Goal: Entertainment & Leisure: Consume media (video, audio)

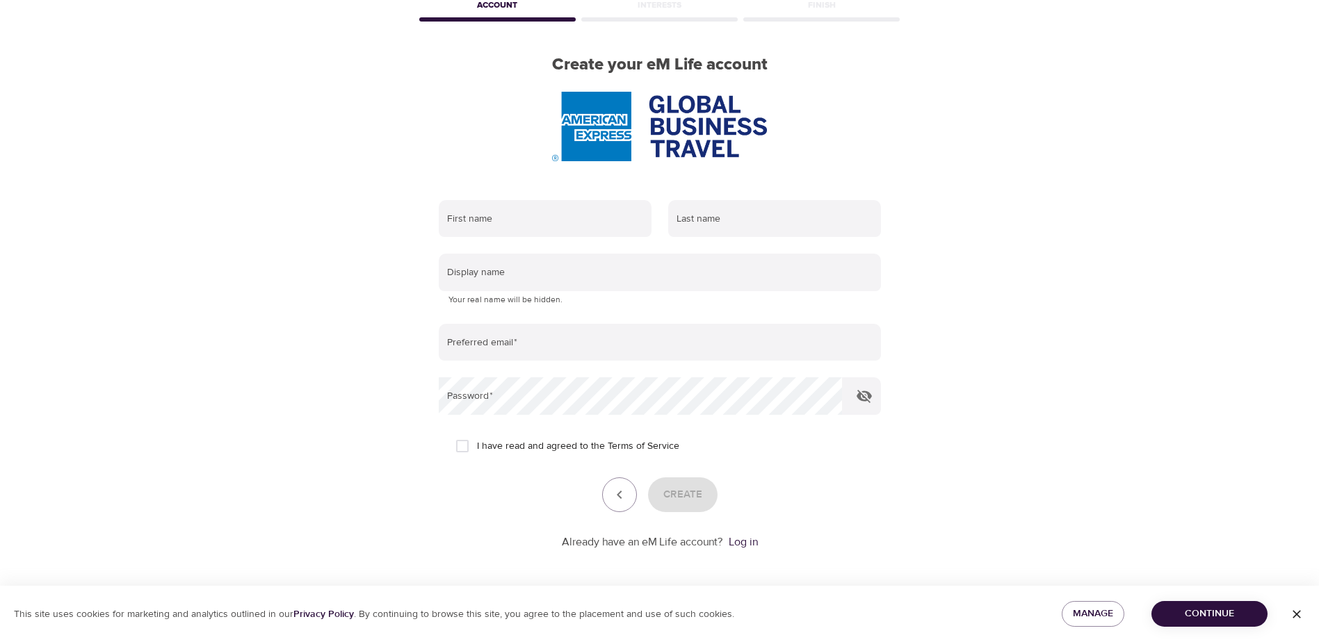
scroll to position [79, 0]
click at [1298, 614] on icon "button" at bounding box center [1296, 615] width 14 height 14
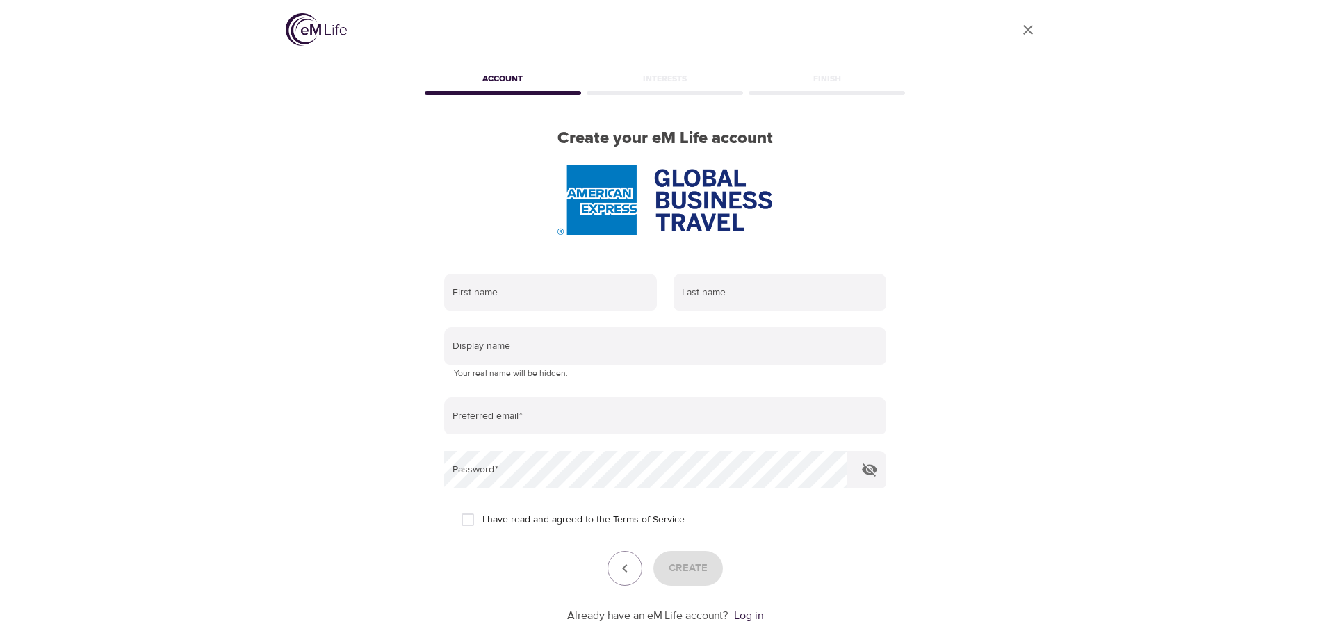
scroll to position [0, 0]
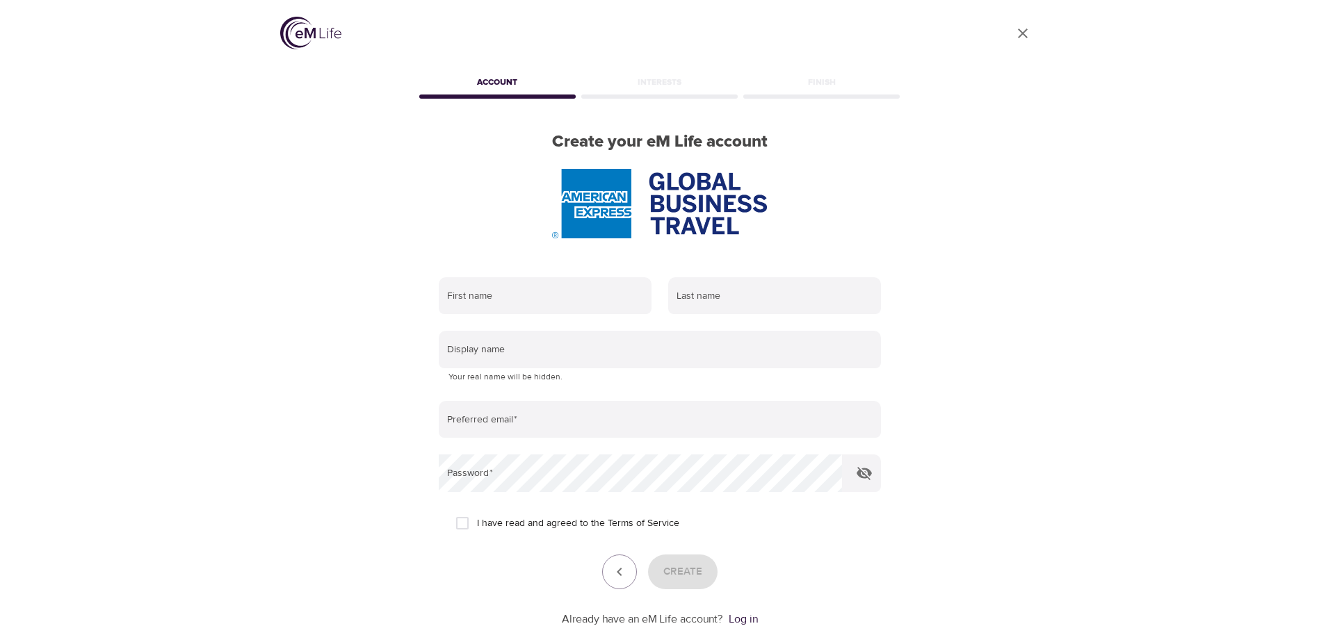
click at [307, 33] on img at bounding box center [310, 33] width 61 height 33
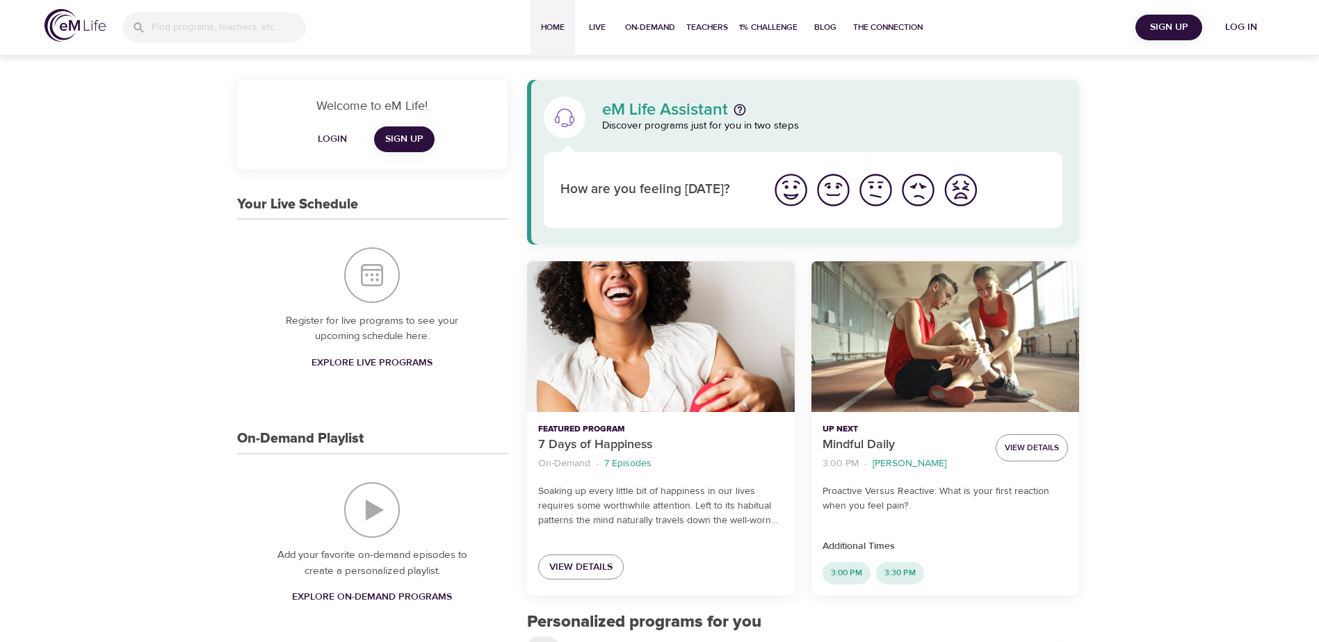
click at [329, 143] on span "Login" at bounding box center [332, 139] width 33 height 17
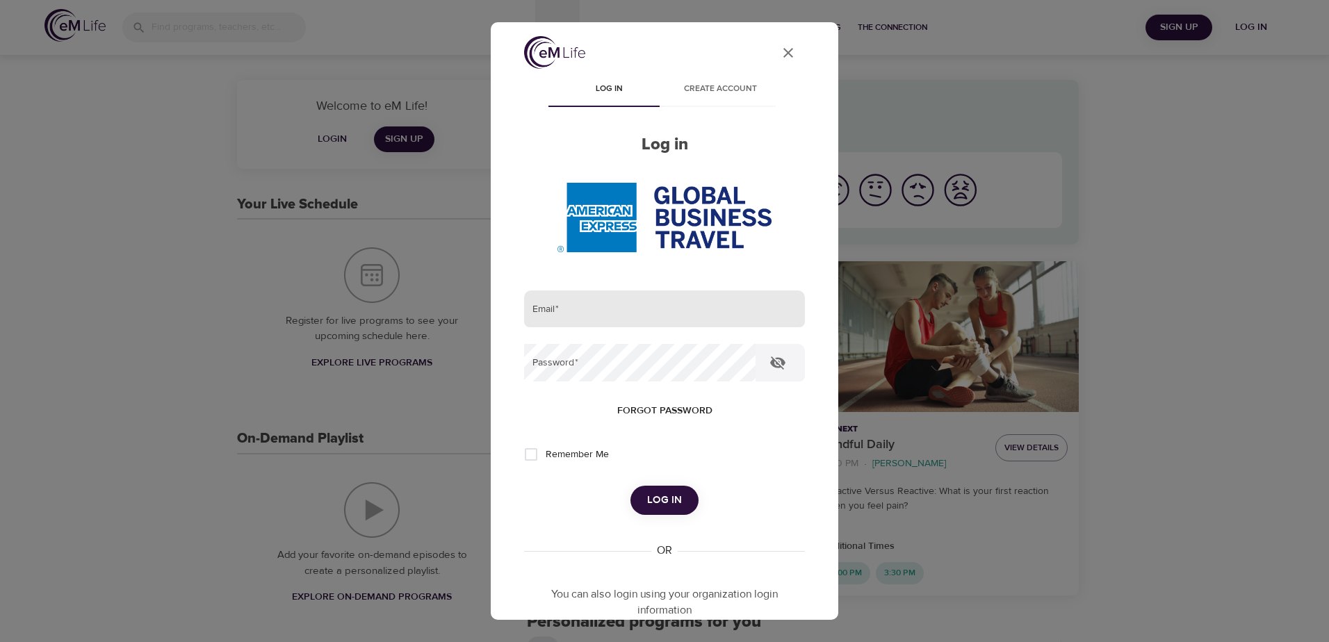
click at [564, 311] on input "email" at bounding box center [664, 310] width 281 height 38
type input "[PERSON_NAME][EMAIL_ADDRESS][PERSON_NAME][DOMAIN_NAME]"
click at [630, 486] on button "Log in" at bounding box center [664, 500] width 68 height 29
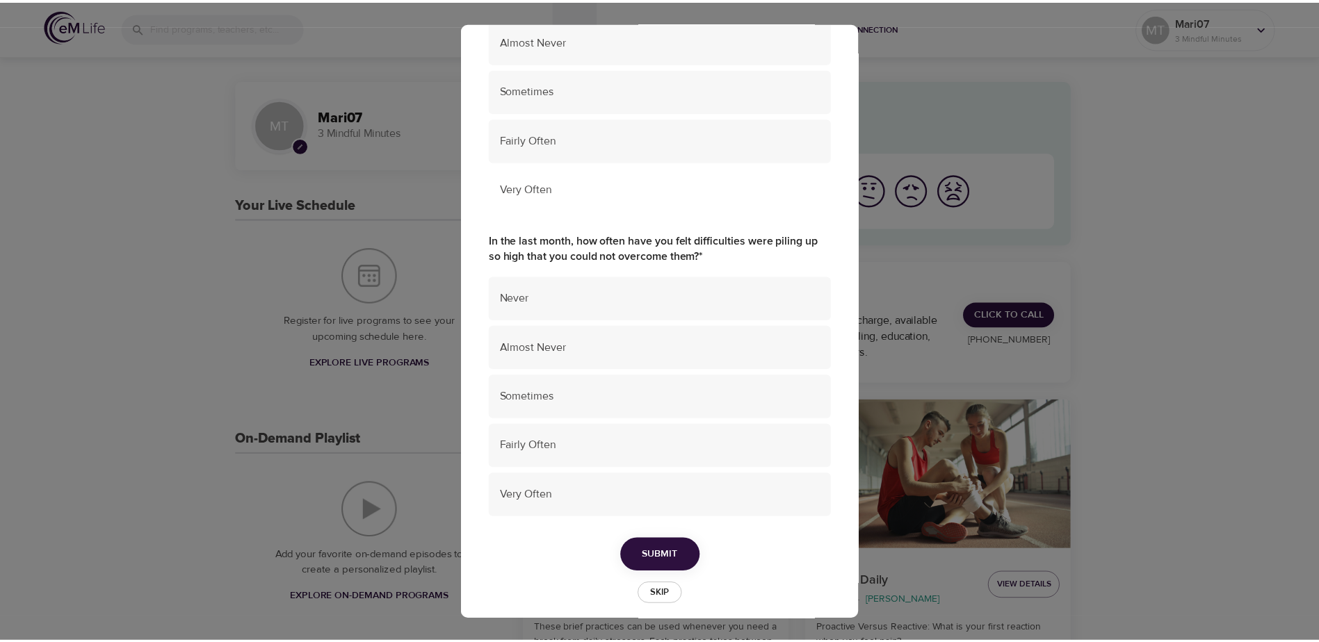
scroll to position [874, 0]
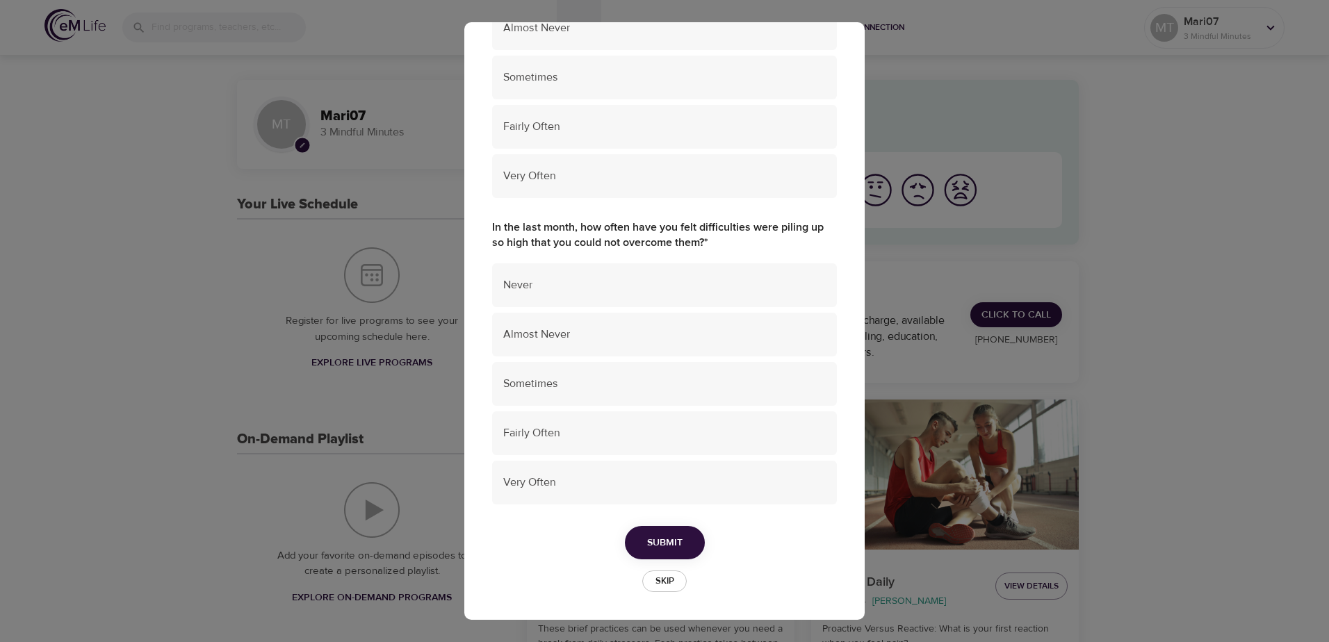
click at [678, 580] on button "Skip" at bounding box center [664, 582] width 44 height 22
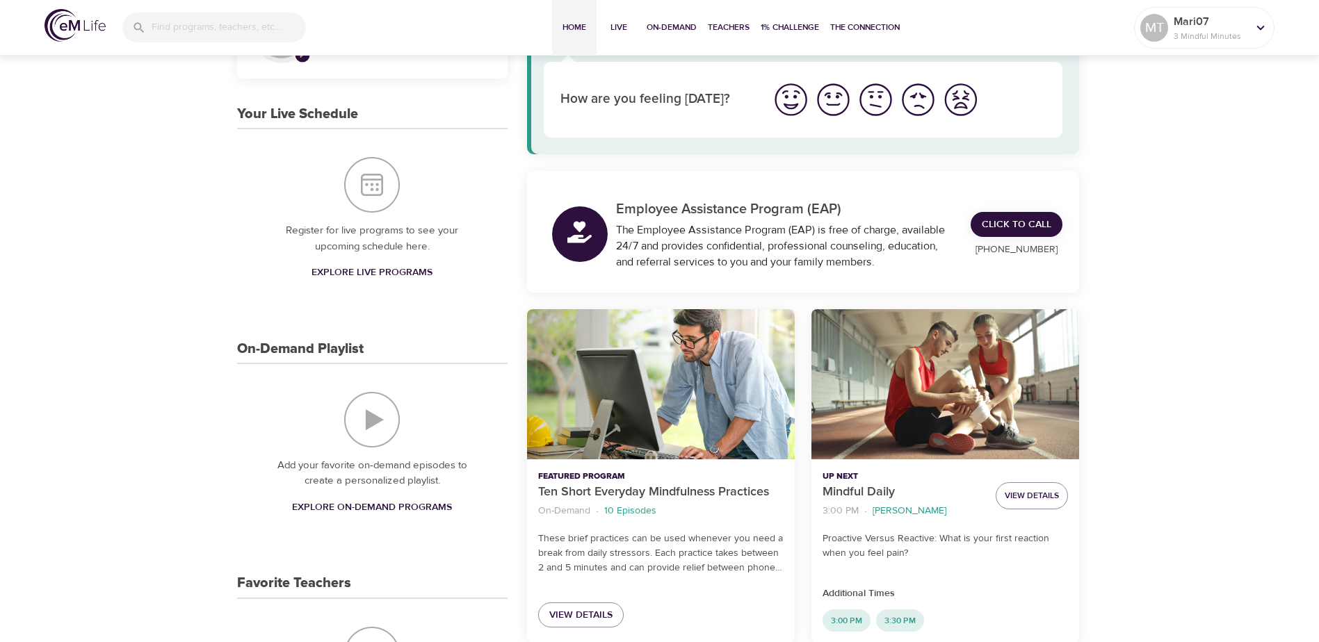
scroll to position [0, 0]
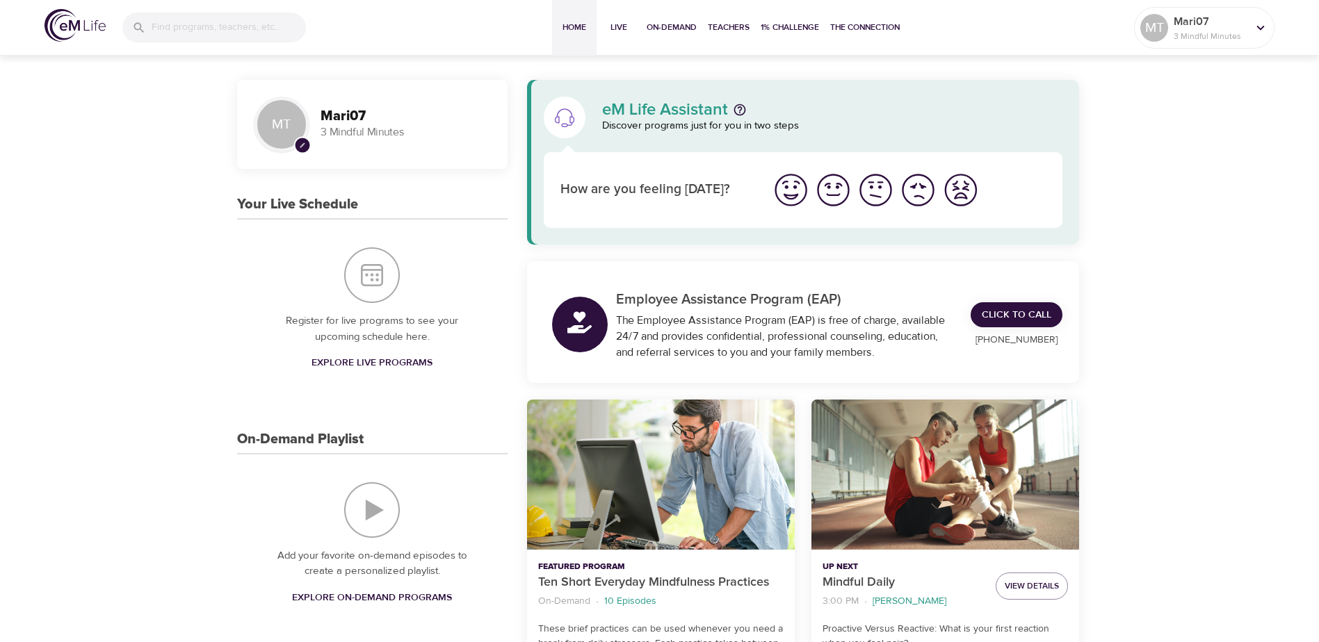
click at [364, 129] on p "3 Mindful Minutes" at bounding box center [405, 132] width 170 height 16
click at [287, 120] on div "MT" at bounding box center [282, 125] width 56 height 56
click at [653, 580] on p "Ten Short Everyday Mindfulness Practices" at bounding box center [660, 582] width 245 height 19
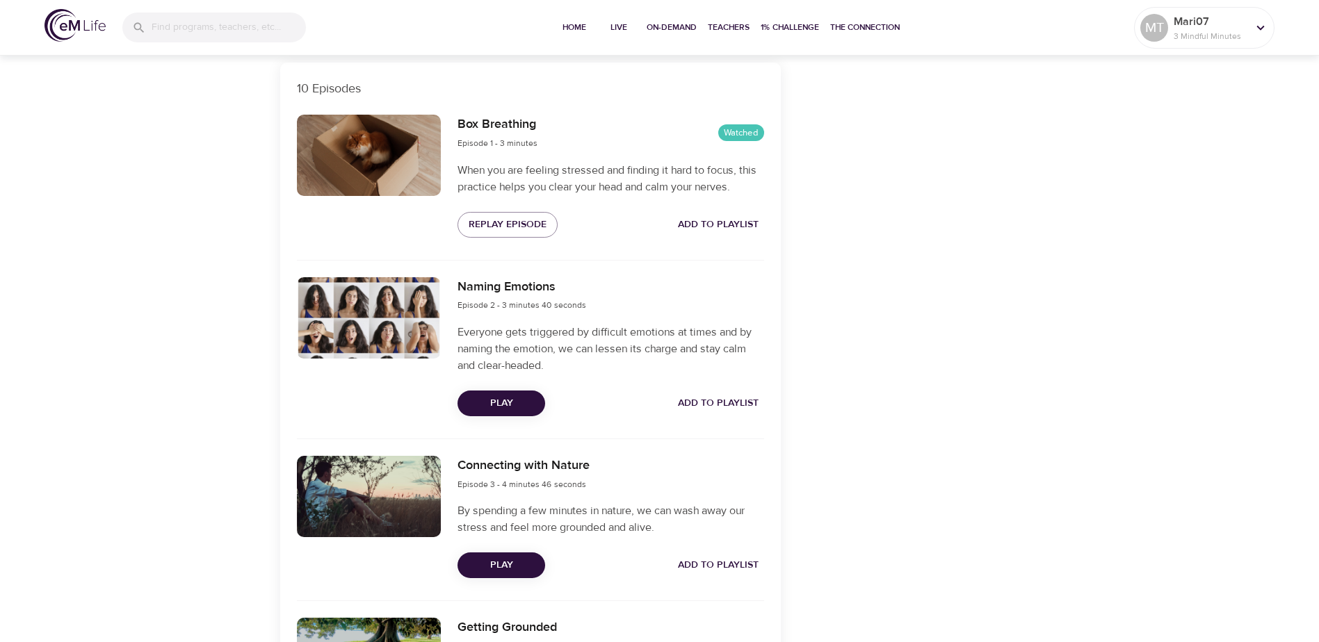
scroll to position [487, 0]
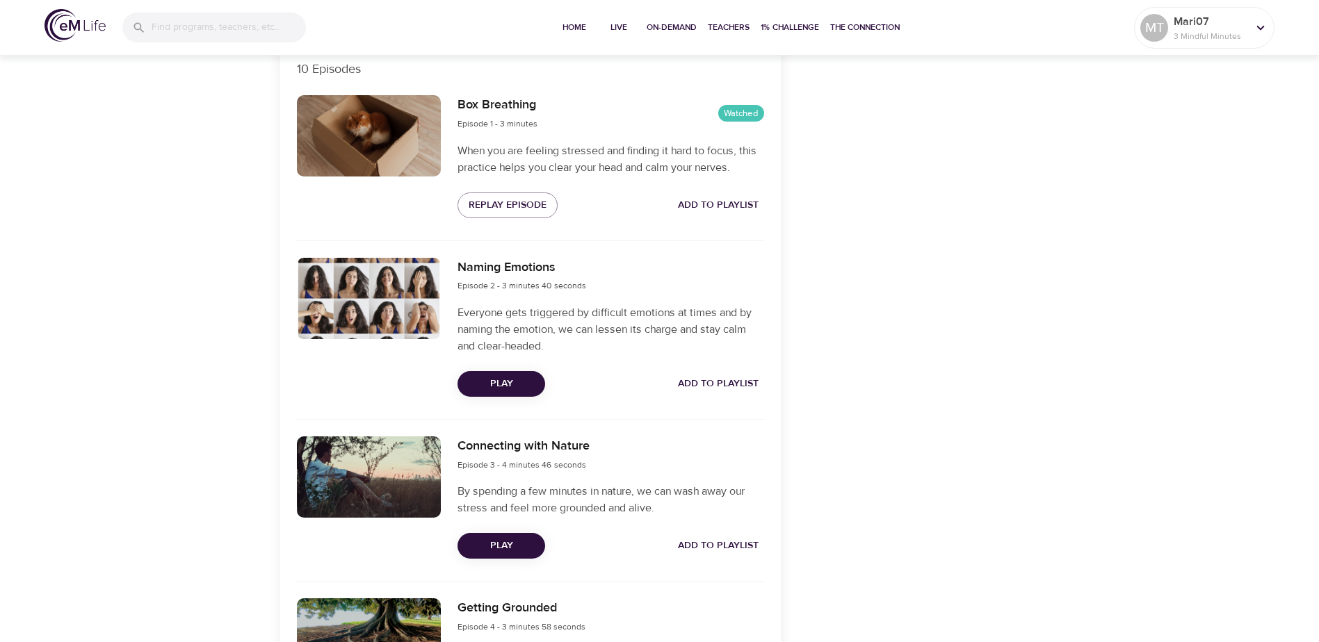
click at [479, 384] on span "Play" at bounding box center [500, 383] width 65 height 17
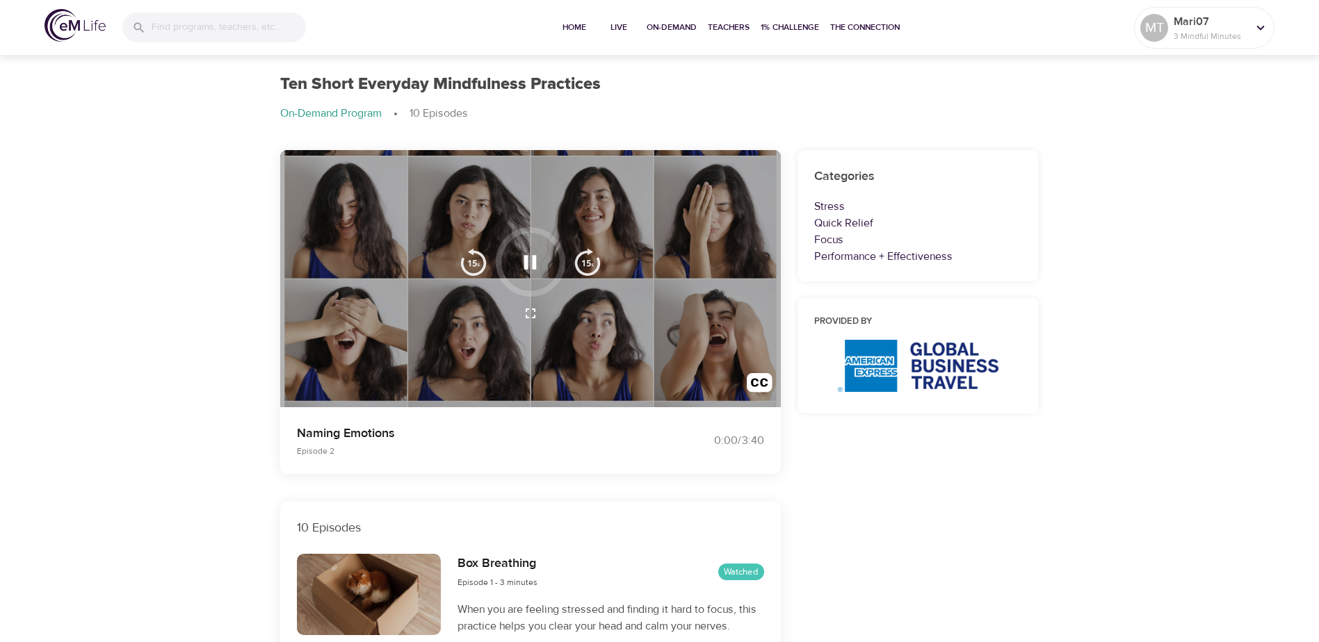
scroll to position [0, 0]
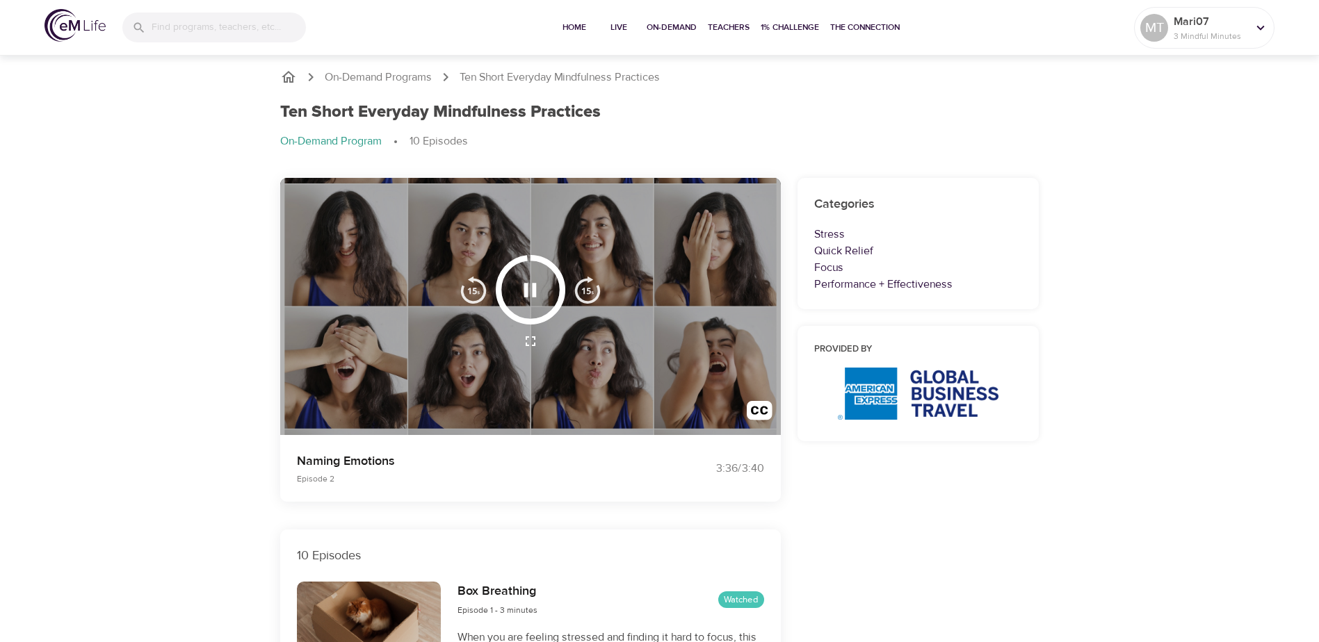
click at [468, 287] on img "button" at bounding box center [473, 290] width 28 height 28
click at [529, 292] on icon "button" at bounding box center [530, 290] width 24 height 24
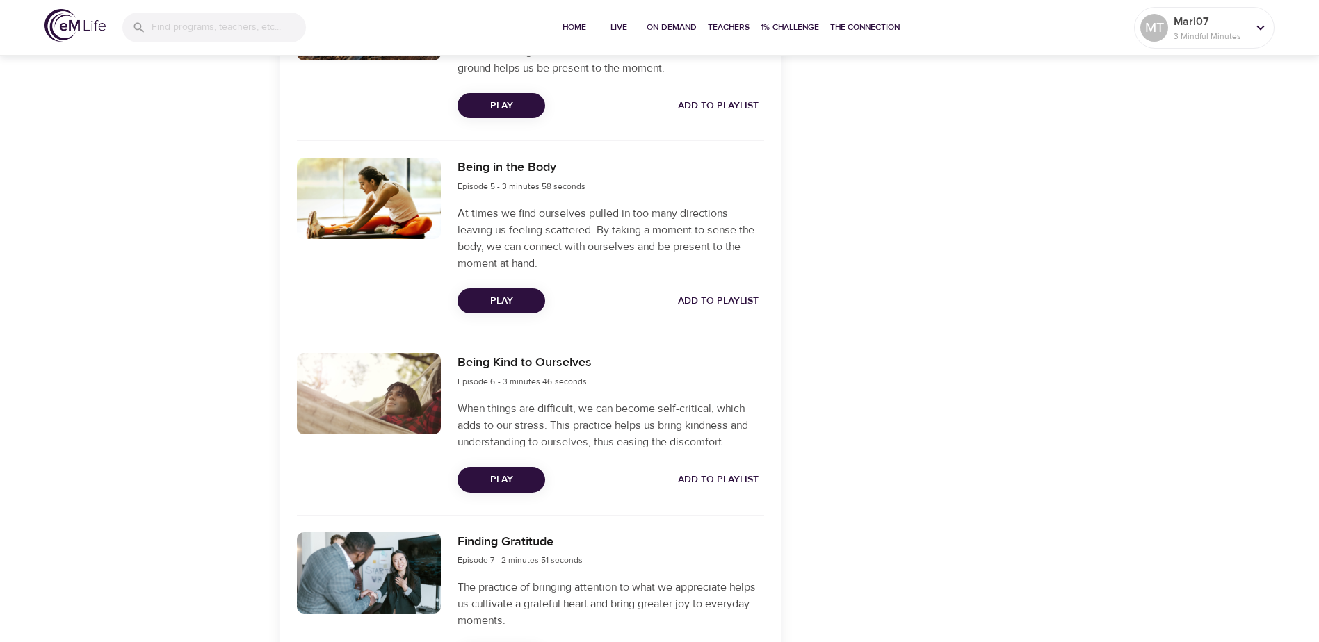
scroll to position [1112, 0]
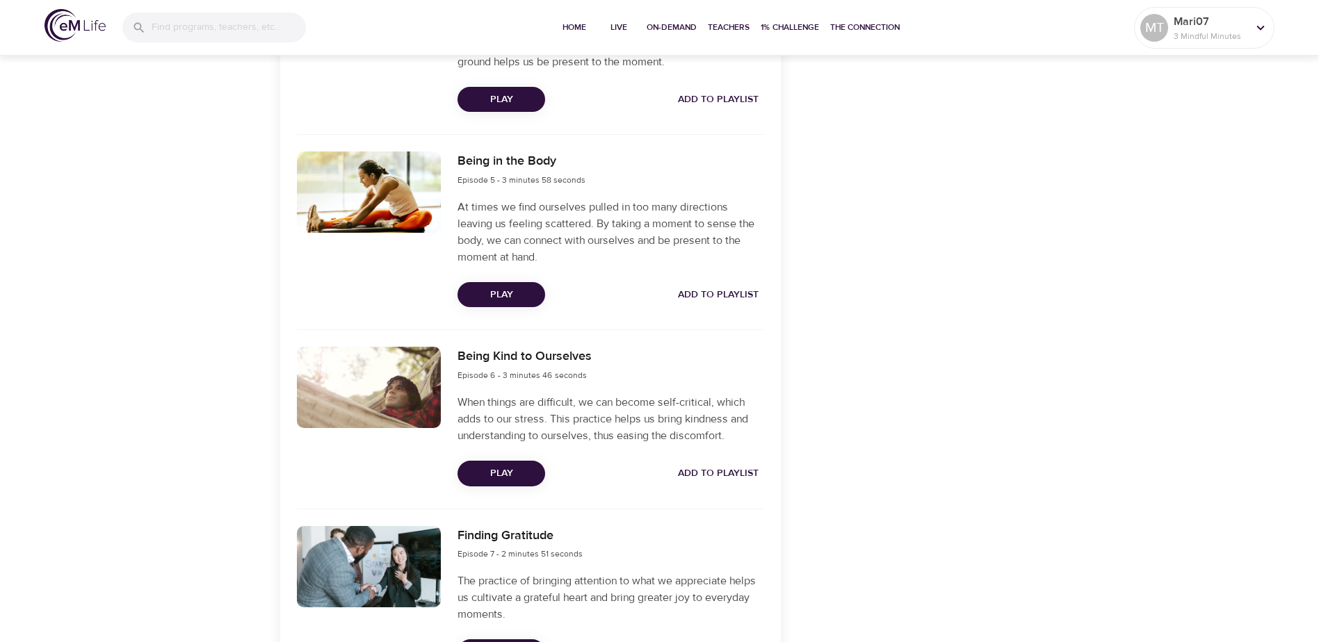
click at [500, 480] on span "Play" at bounding box center [500, 473] width 65 height 17
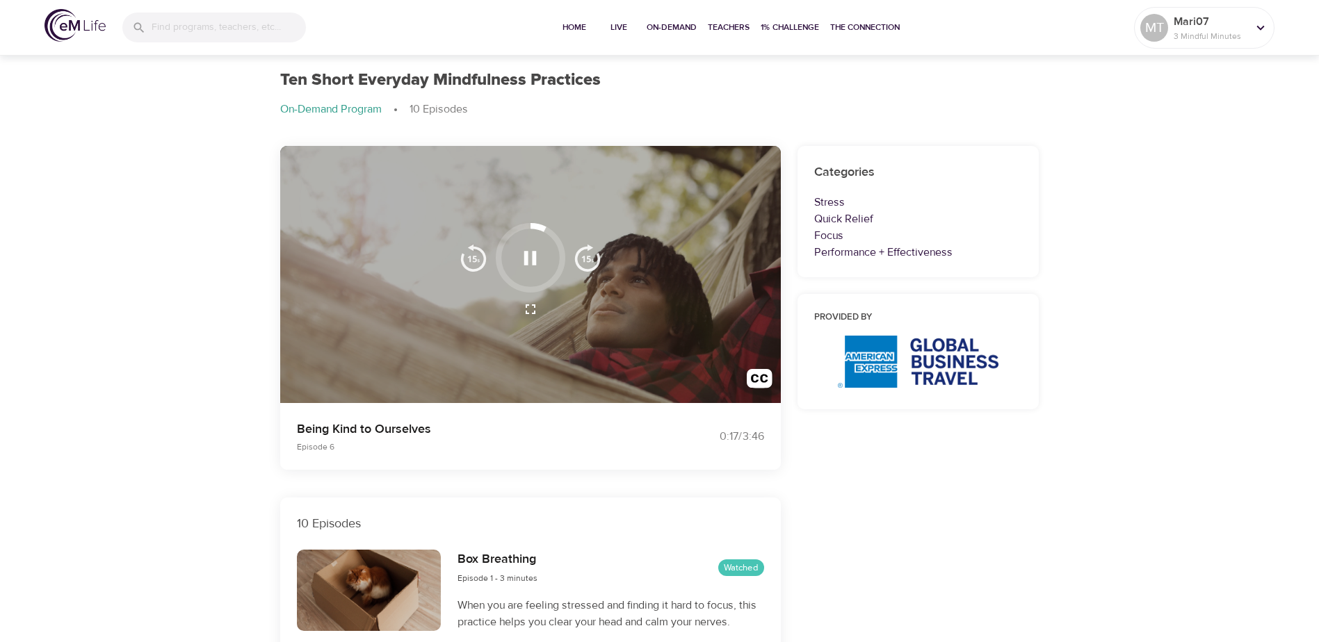
scroll to position [0, 0]
